Goal: Check status: Check status

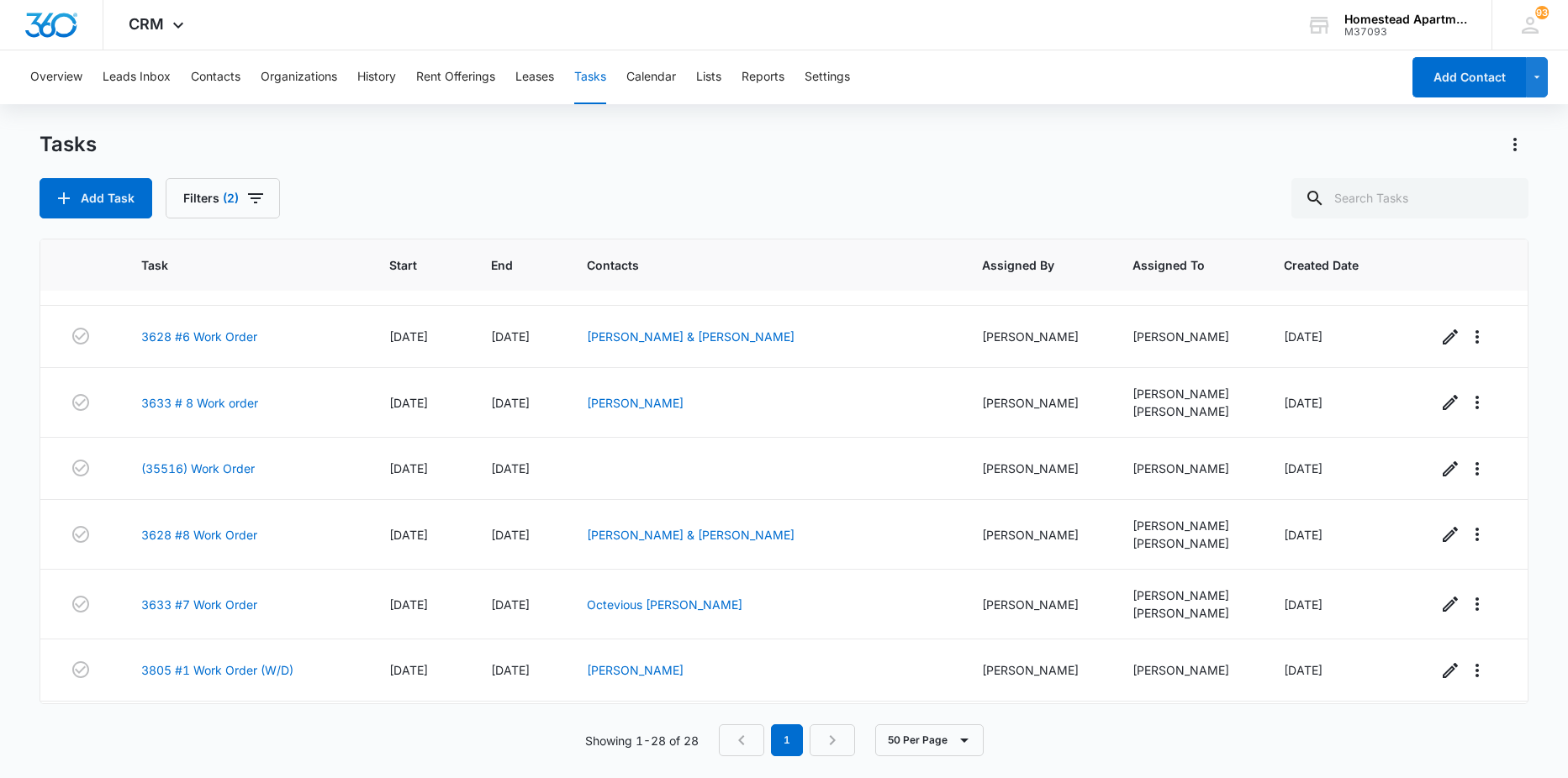
scroll to position [1412, 0]
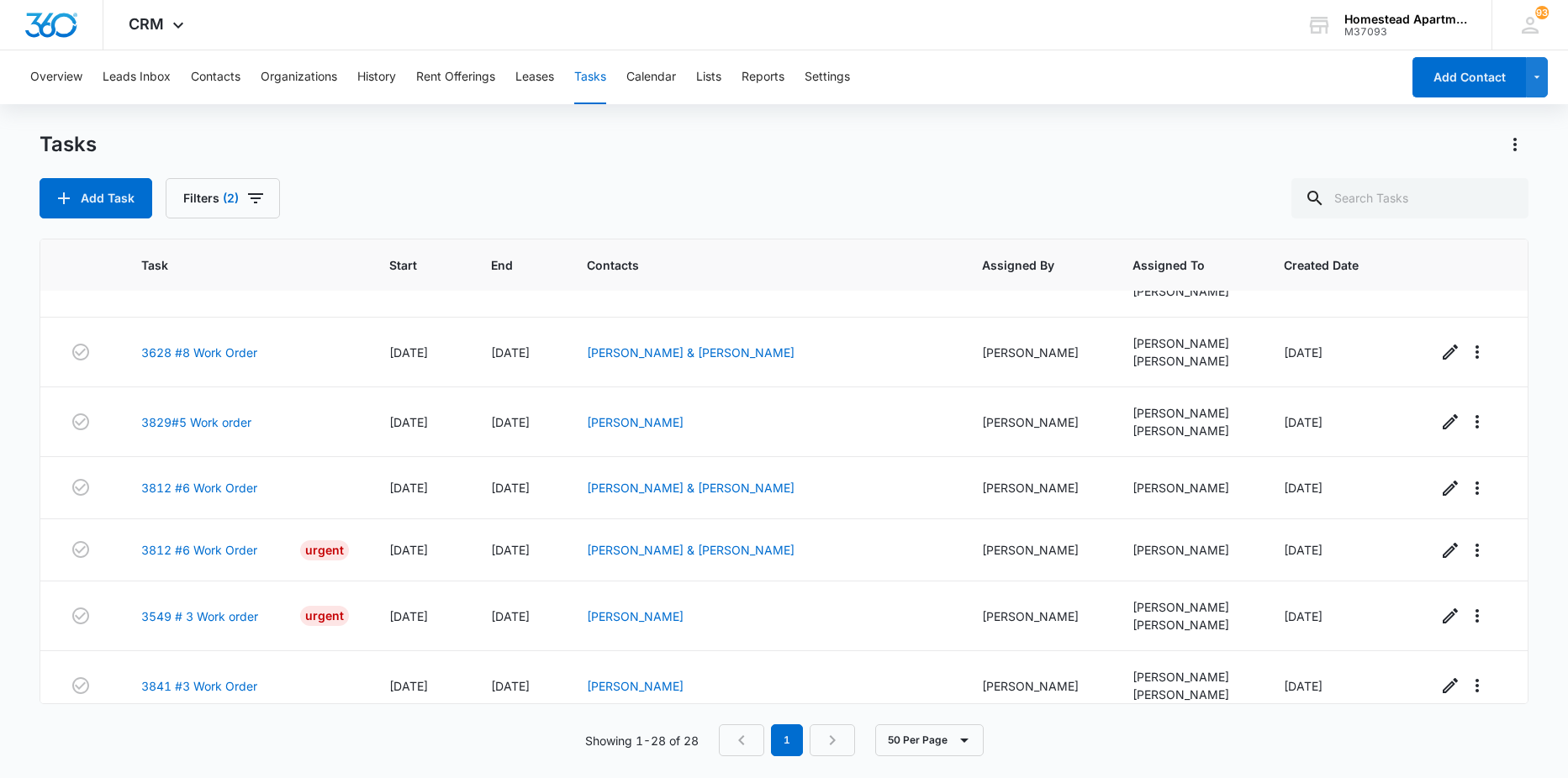
scroll to position [908, 0]
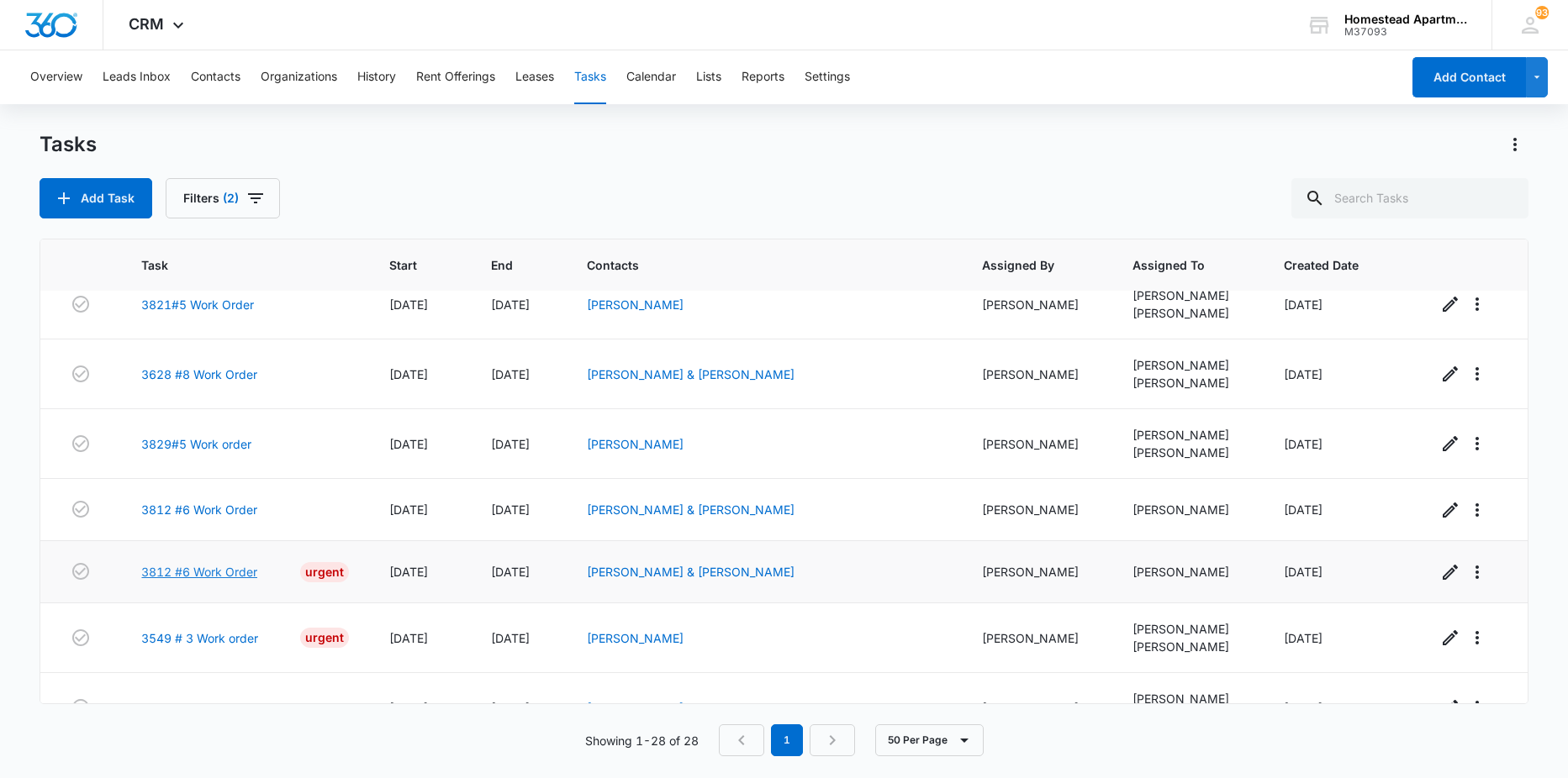
click at [223, 574] on link "3812 #6 Work Order" at bounding box center [199, 572] width 116 height 18
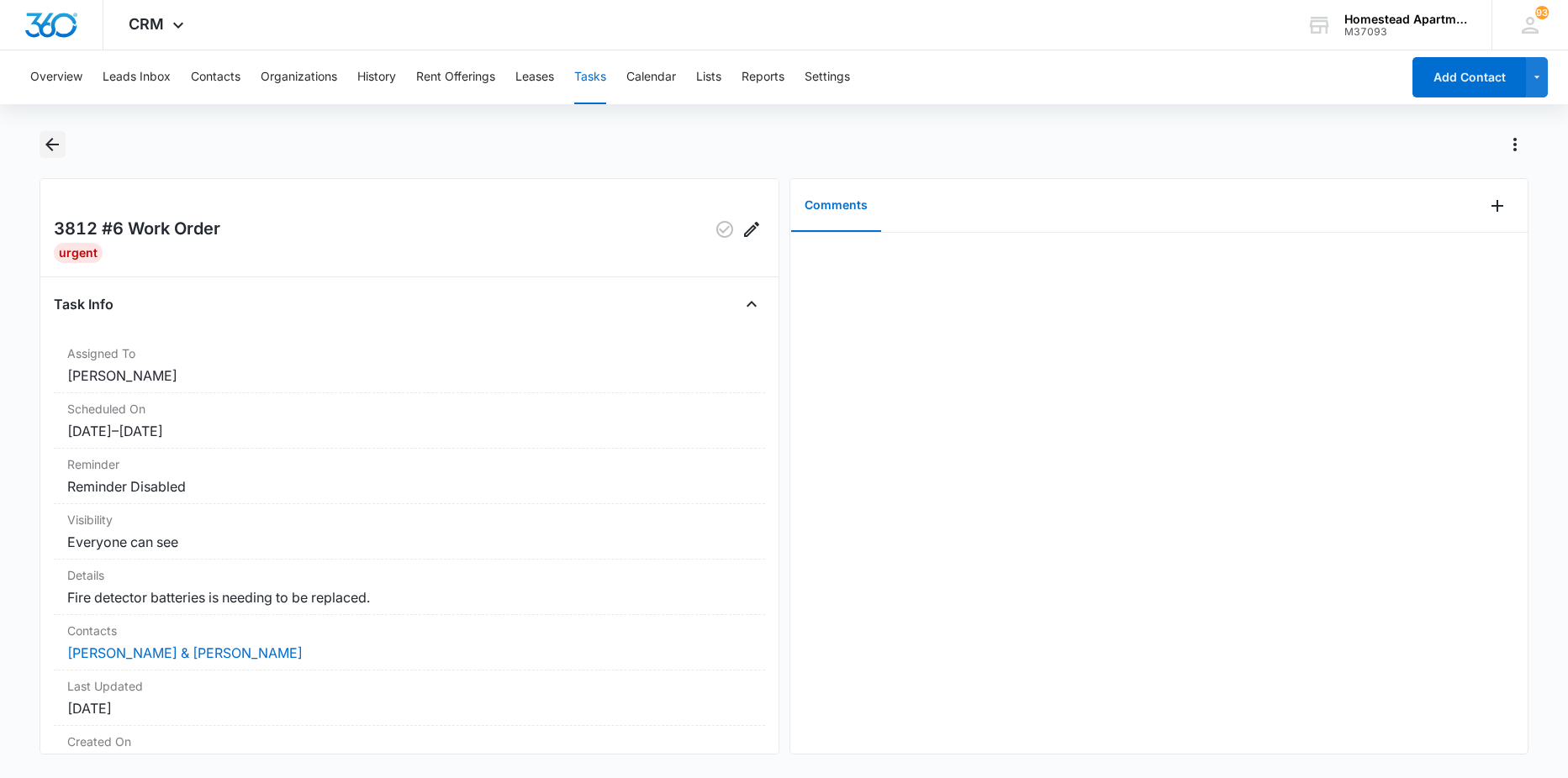
click at [53, 141] on icon "Back" at bounding box center [52, 144] width 20 height 20
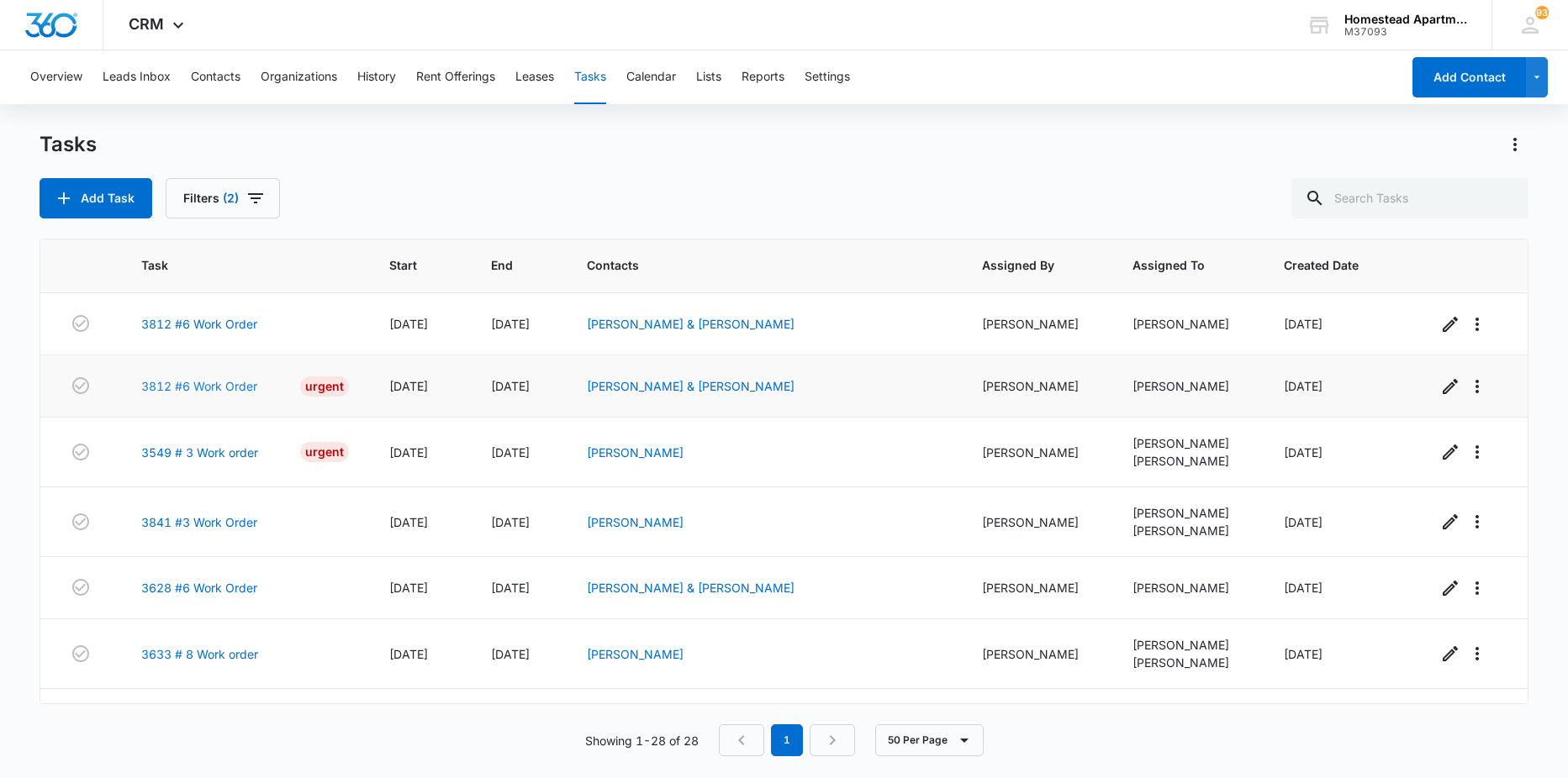
scroll to position [1093, 0]
click at [238, 454] on link "3549 # 3 Work order" at bounding box center [200, 454] width 117 height 18
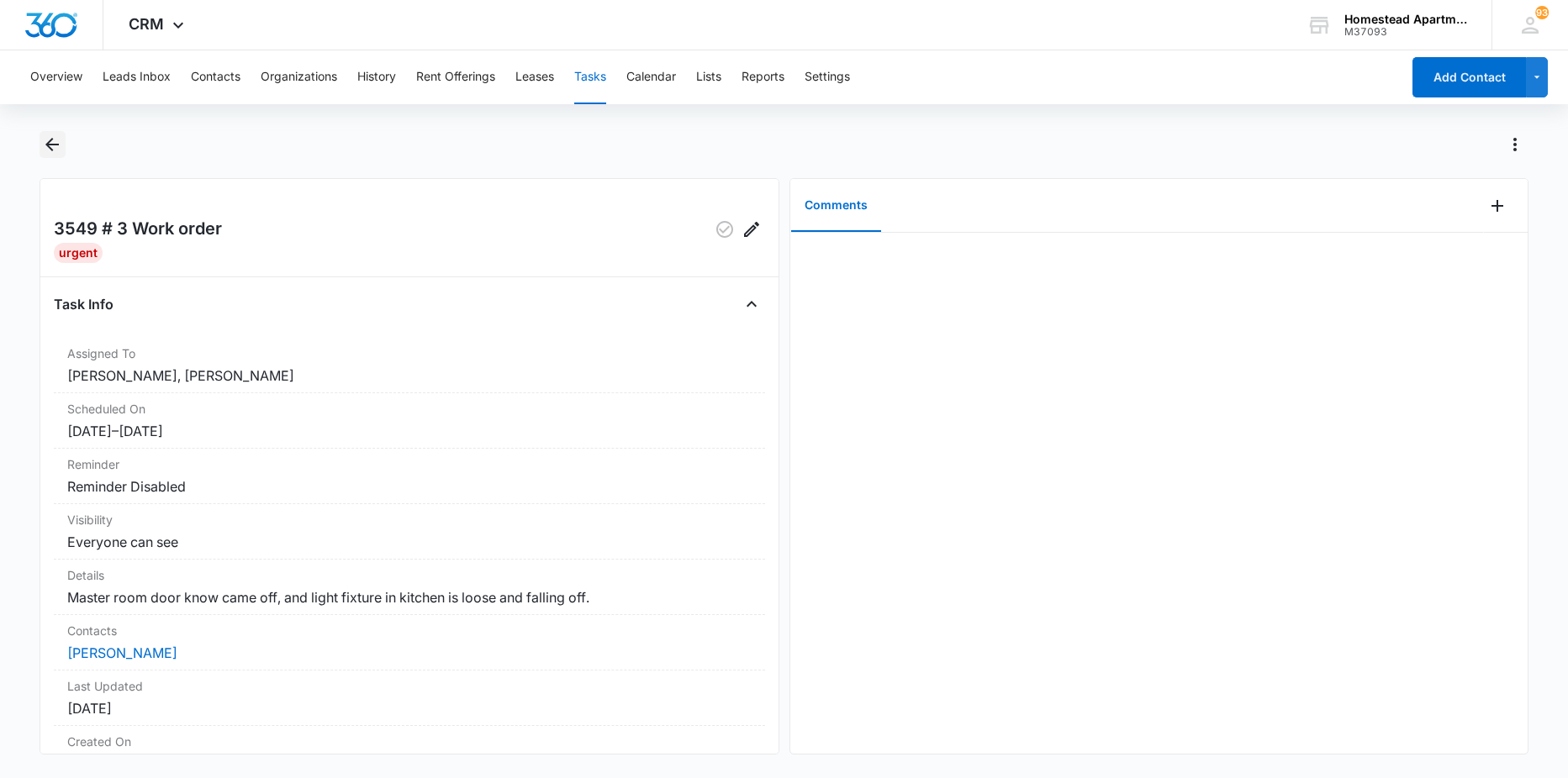
click at [49, 155] on button "Back" at bounding box center [53, 145] width 26 height 27
